Goal: Find specific page/section: Find specific page/section

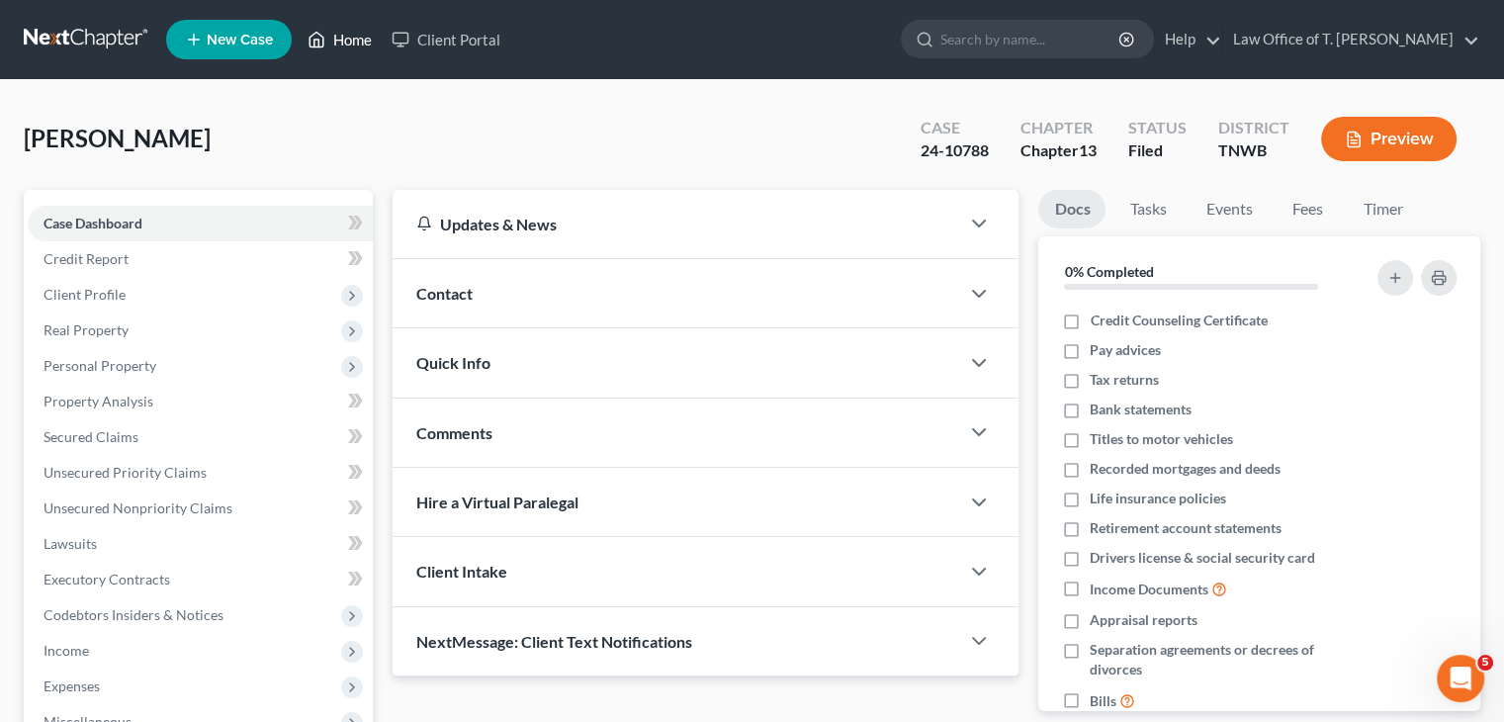
click at [360, 40] on link "Home" at bounding box center [340, 40] width 84 height 36
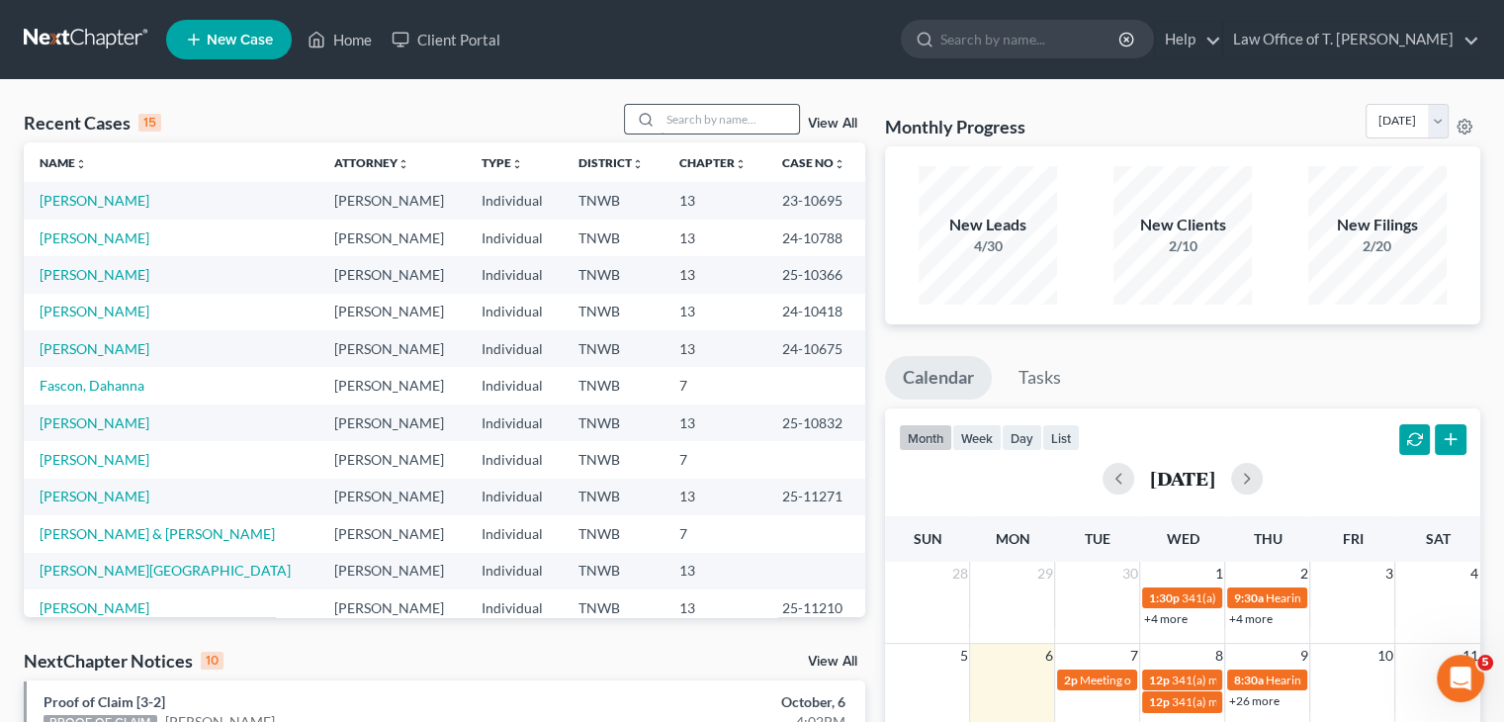
click at [700, 116] on input "search" at bounding box center [730, 119] width 138 height 29
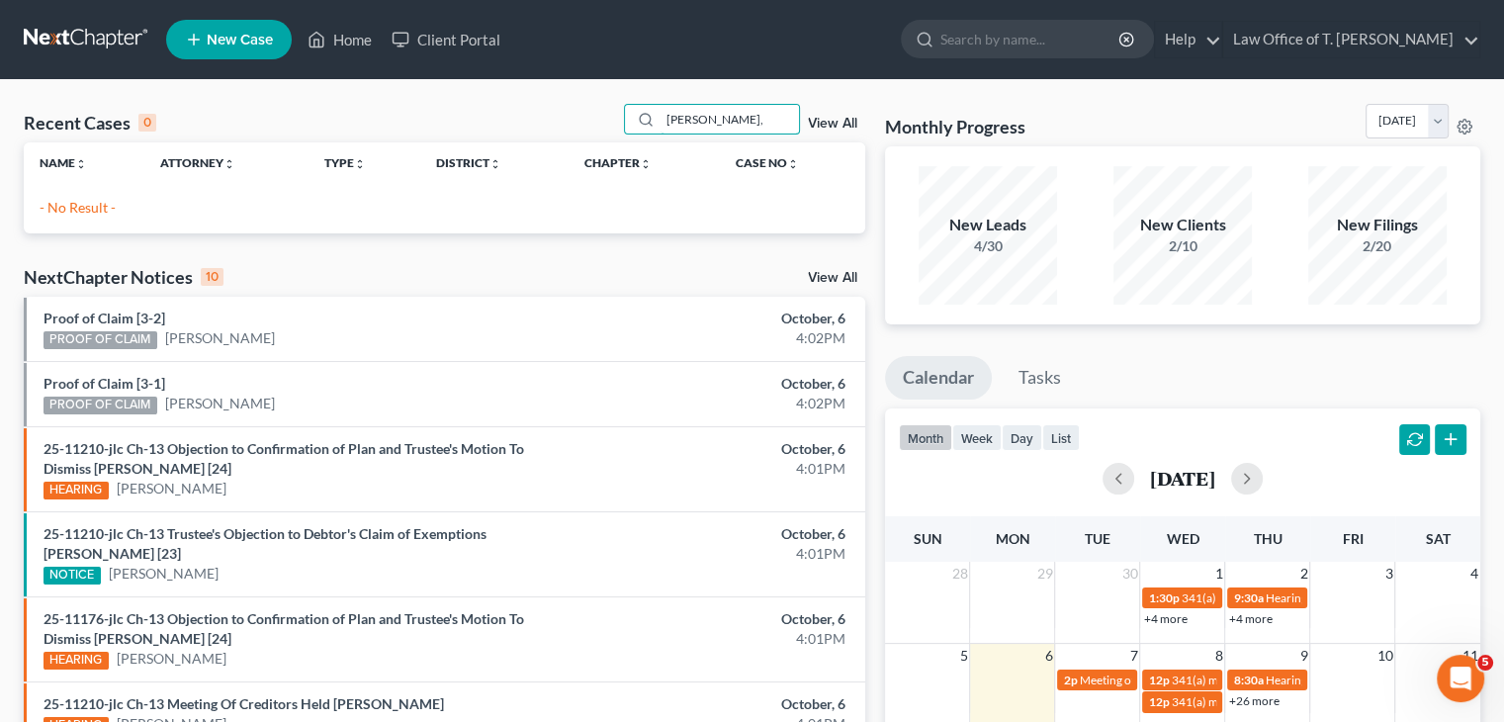
type input "[PERSON_NAME],"
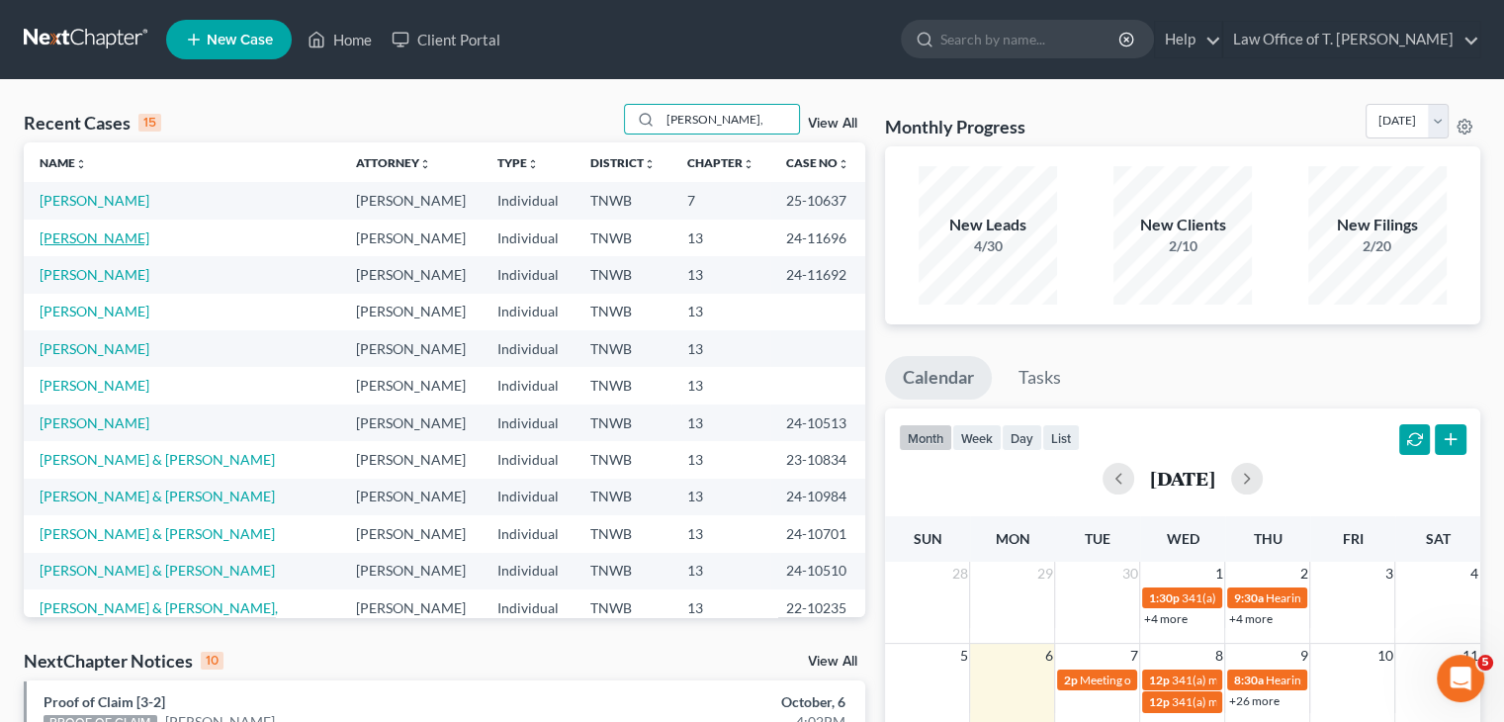
click at [128, 240] on link "[PERSON_NAME]" at bounding box center [95, 237] width 110 height 17
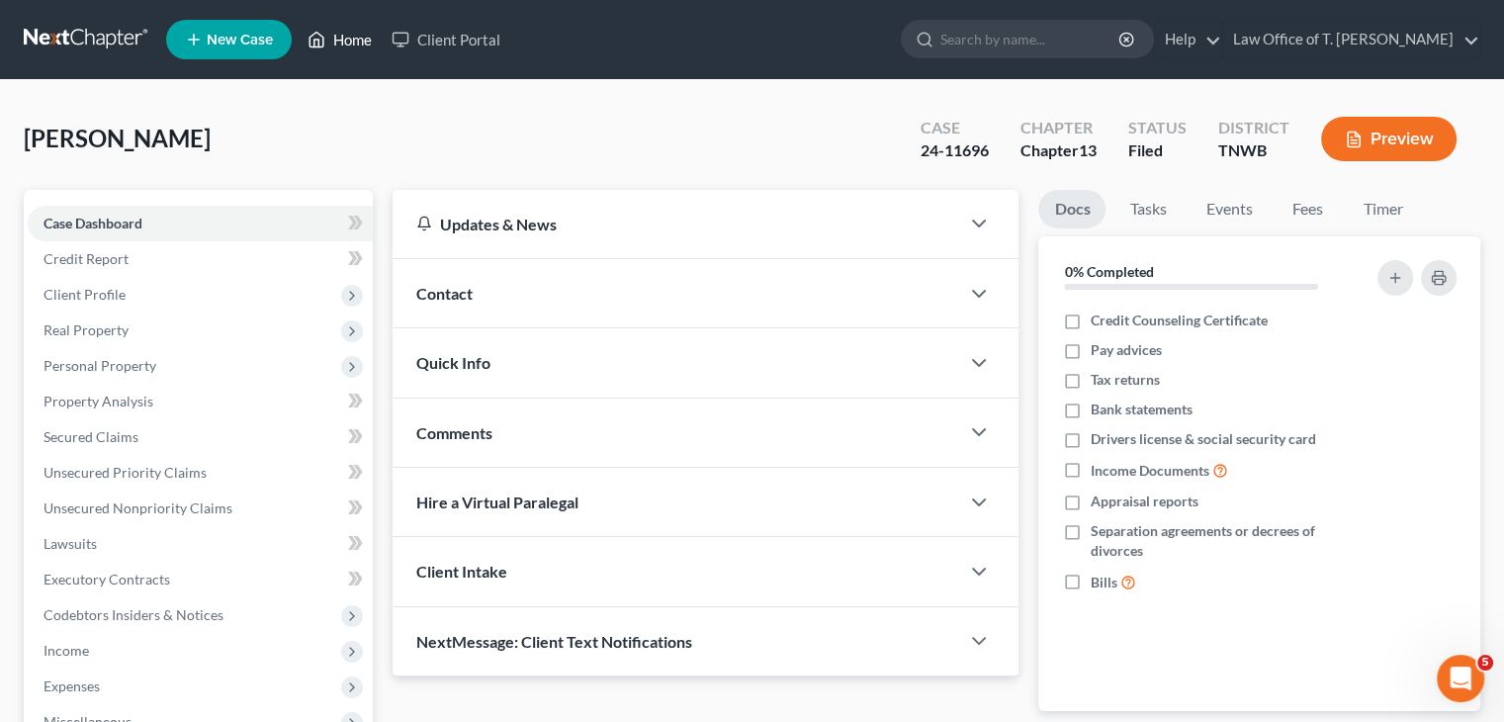
click at [341, 38] on link "Home" at bounding box center [340, 40] width 84 height 36
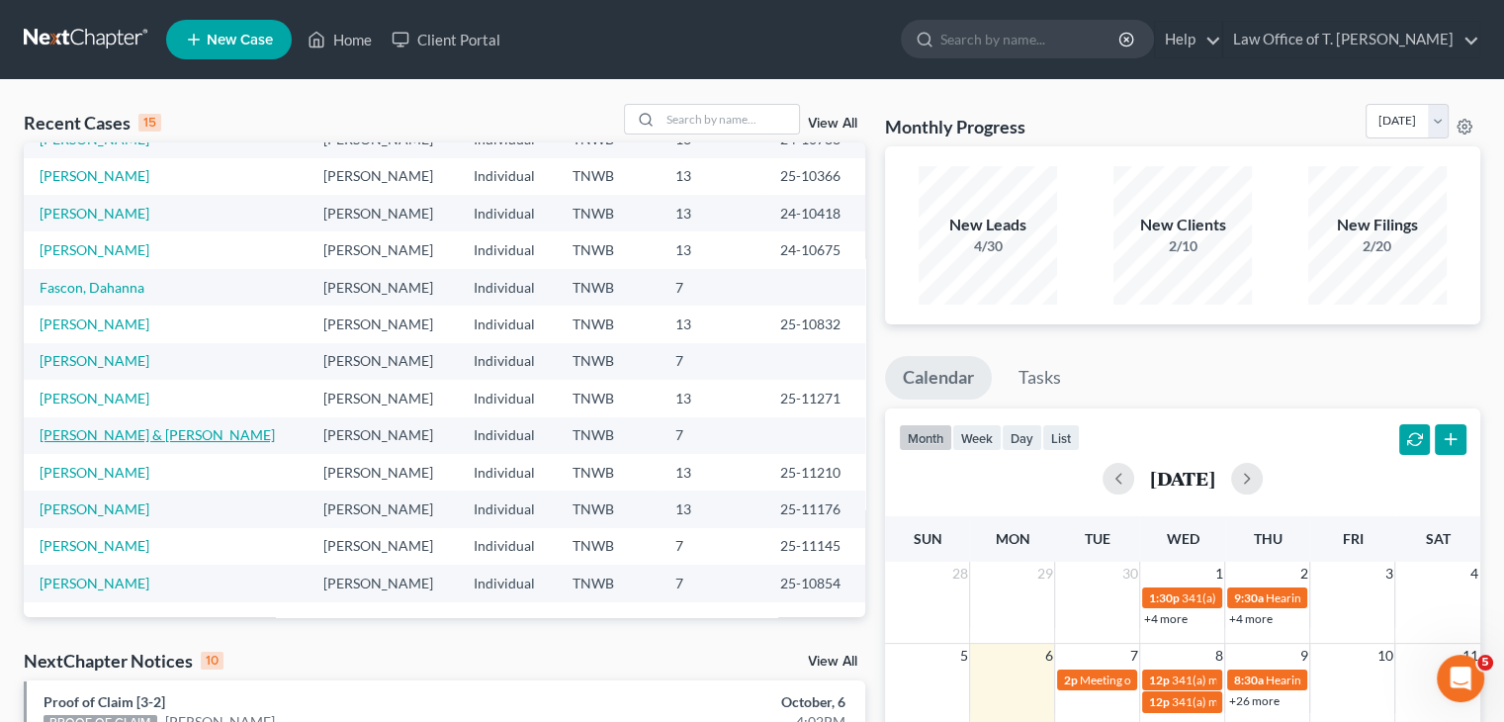
click at [138, 436] on link "[PERSON_NAME] & [PERSON_NAME]" at bounding box center [157, 434] width 235 height 17
